Goal: Transaction & Acquisition: Purchase product/service

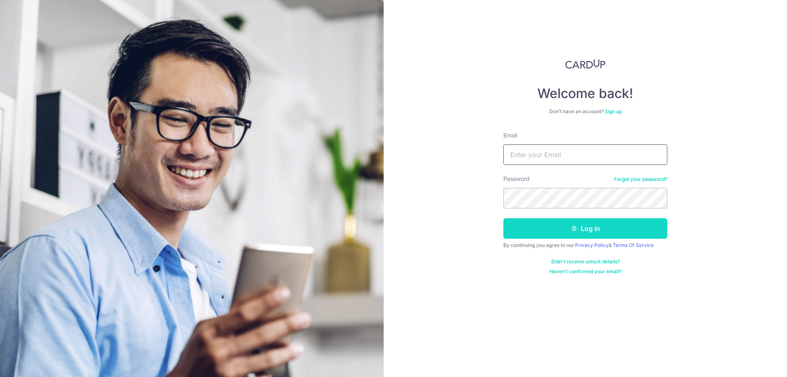
type input "nur.azhar.asmawi@gmail.com"
click at [578, 230] on button "Log in" at bounding box center [585, 228] width 164 height 20
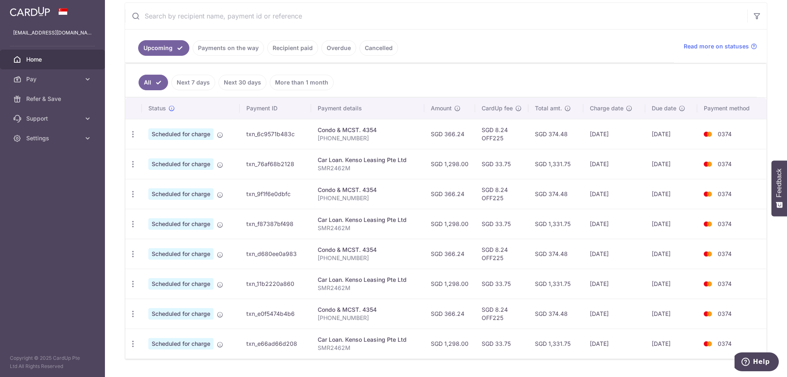
scroll to position [168, 0]
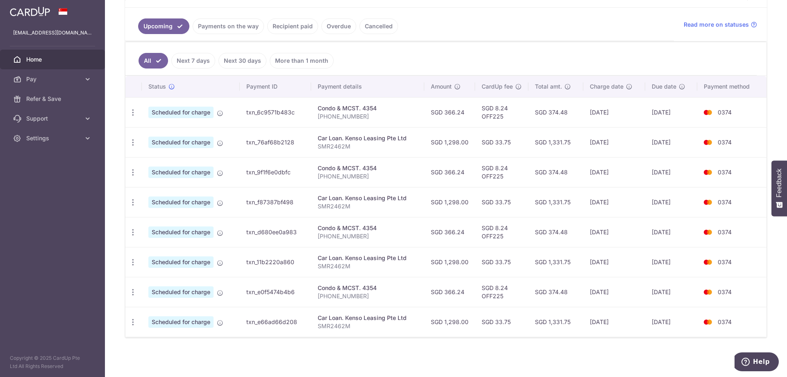
click at [294, 27] on link "Recipient paid" at bounding box center [292, 26] width 51 height 16
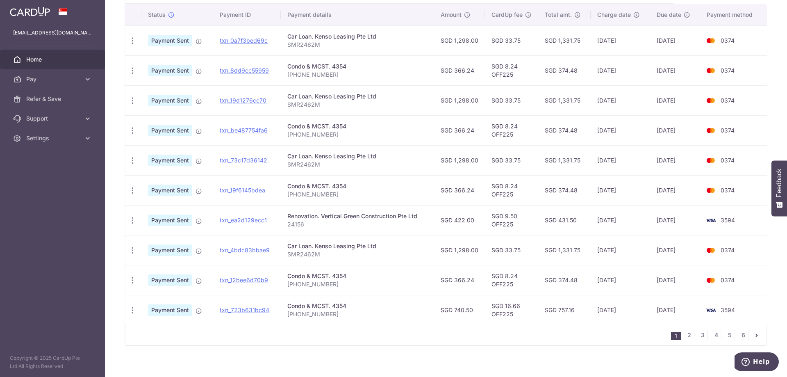
scroll to position [212, 0]
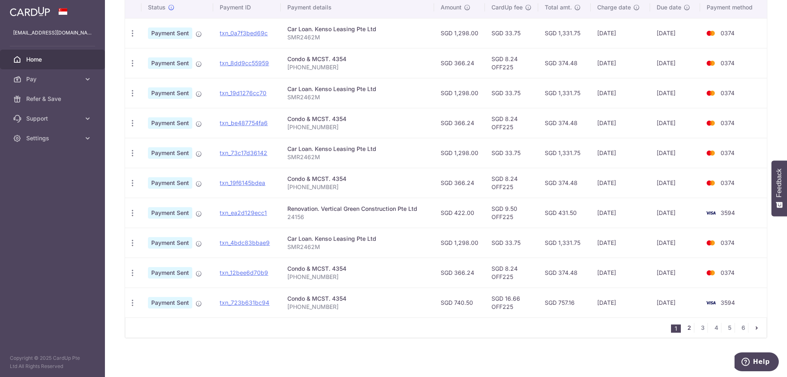
click at [684, 327] on link "2" at bounding box center [689, 327] width 10 height 10
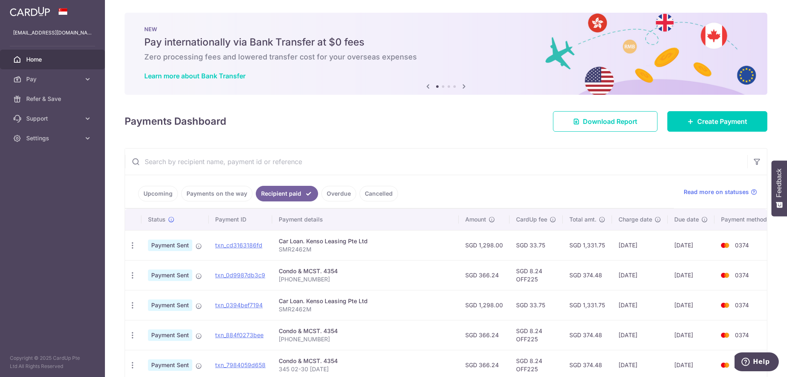
scroll to position [0, 0]
click at [79, 82] on span "Pay" at bounding box center [53, 79] width 54 height 8
click at [48, 102] on span "Payments" at bounding box center [53, 99] width 54 height 8
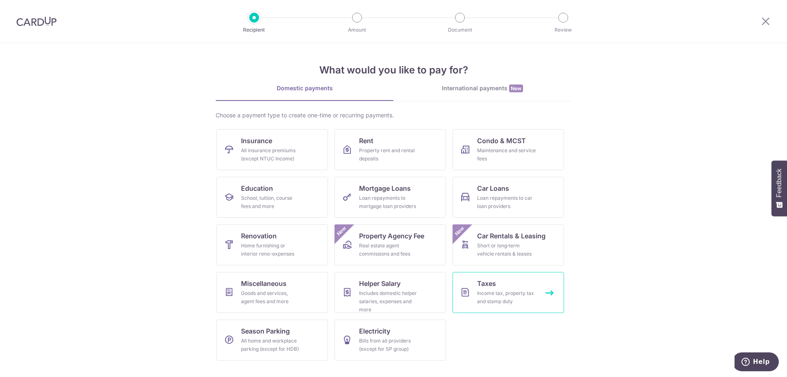
click at [507, 294] on div "Income tax, property tax and stamp duty" at bounding box center [506, 297] width 59 height 16
click at [293, 196] on div "School, tuition, course fees and more" at bounding box center [270, 202] width 59 height 16
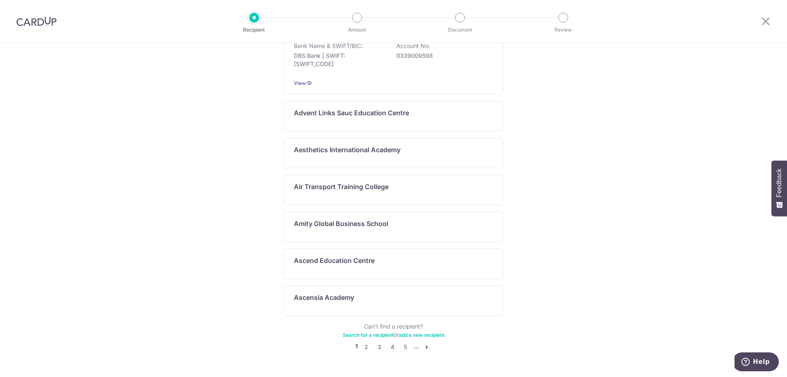
scroll to position [375, 0]
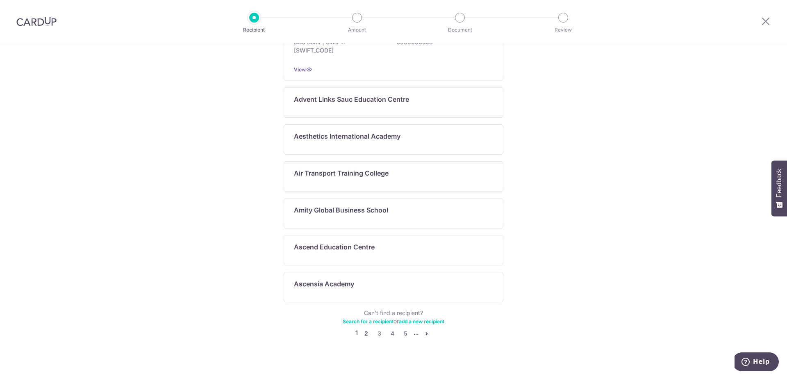
click at [361, 328] on link "2" at bounding box center [366, 333] width 10 height 10
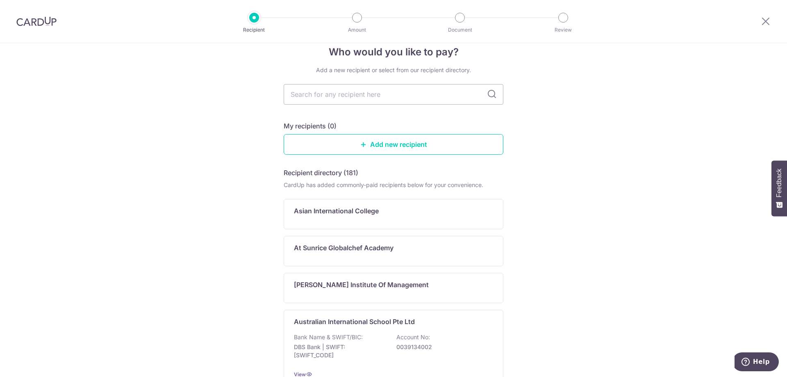
scroll to position [0, 0]
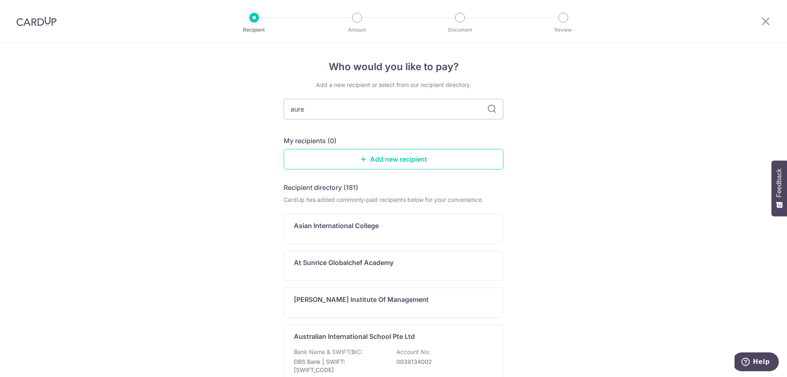
type input "aureu"
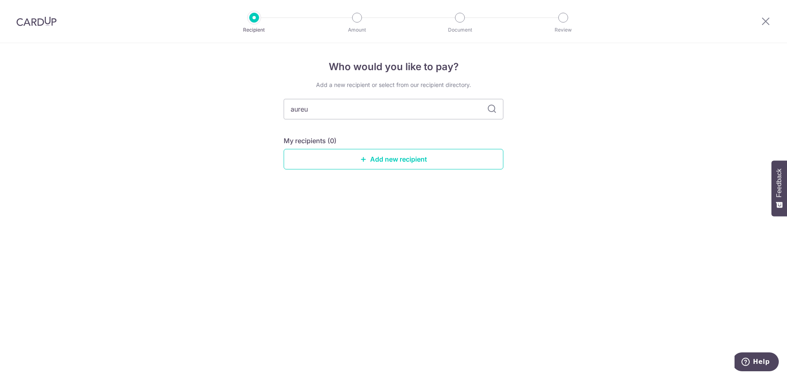
drag, startPoint x: 329, startPoint y: 112, endPoint x: 279, endPoint y: 109, distance: 49.6
click at [279, 109] on div "Who would you like to pay? Add a new recipient or select from our recipient dir…" at bounding box center [393, 210] width 787 height 334
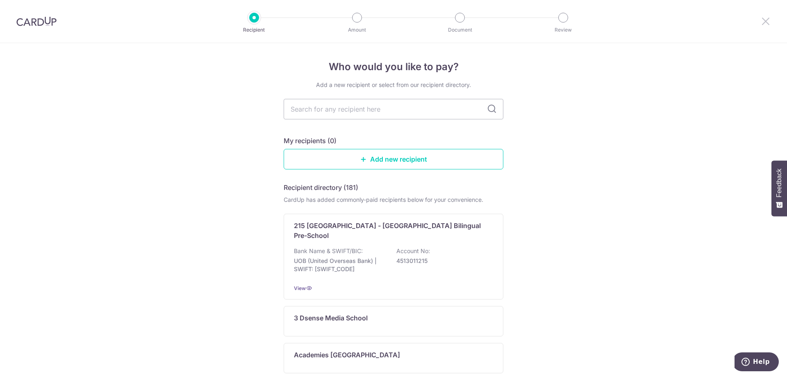
click at [766, 20] on icon at bounding box center [766, 21] width 10 height 10
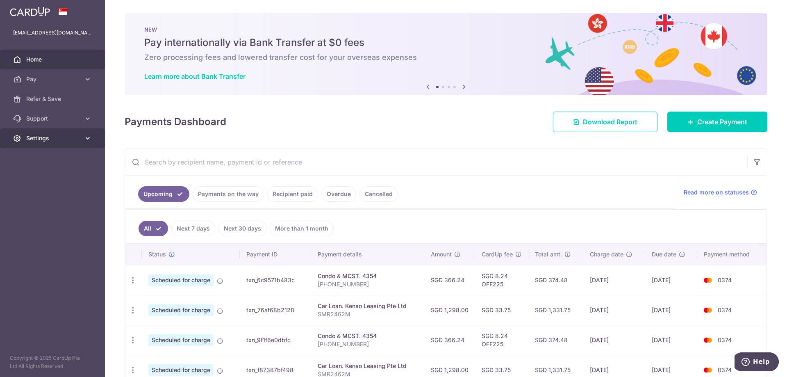
click at [89, 136] on icon at bounding box center [88, 138] width 8 height 8
click at [36, 179] on span "Logout" at bounding box center [53, 177] width 54 height 8
